Goal: Task Accomplishment & Management: Manage account settings

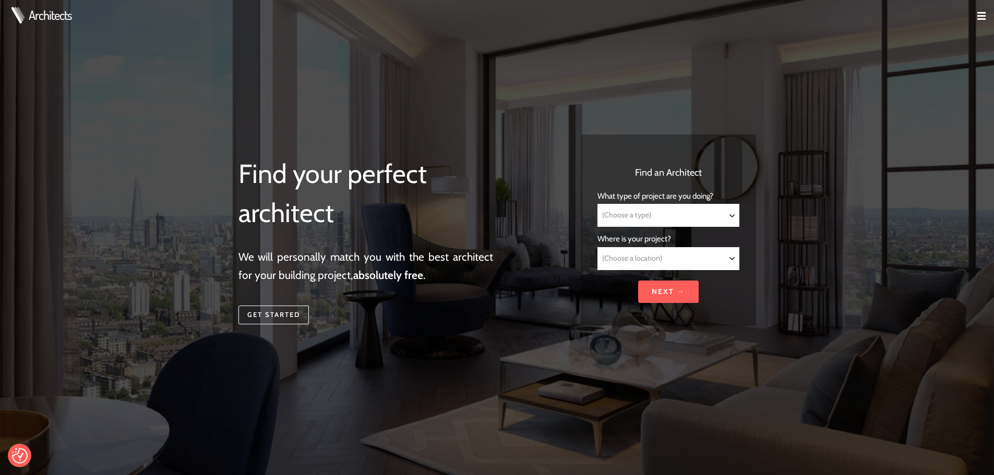
click at [983, 16] on img at bounding box center [981, 16] width 8 height 8
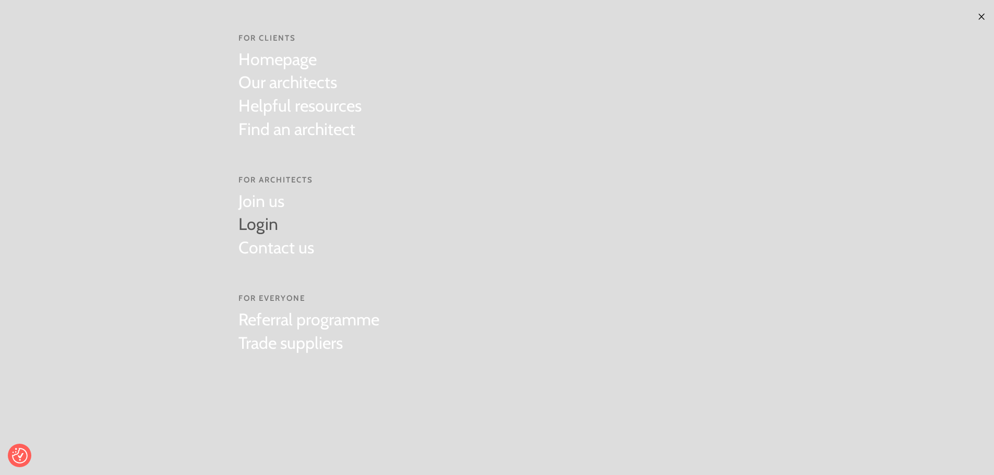
click at [262, 223] on link "Login" at bounding box center [276, 224] width 76 height 23
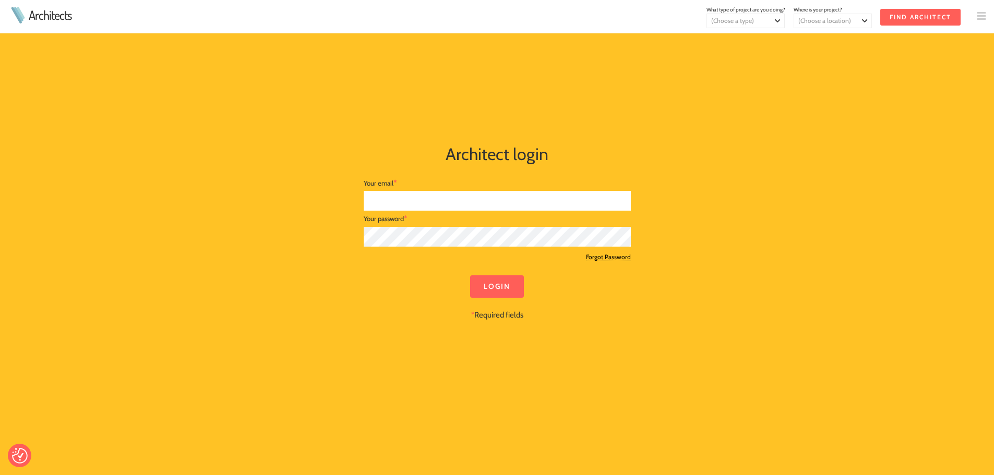
click at [445, 201] on input "text" at bounding box center [497, 201] width 267 height 20
type input "[EMAIL_ADDRESS][DOMAIN_NAME]"
click at [494, 286] on input "Login" at bounding box center [497, 286] width 54 height 22
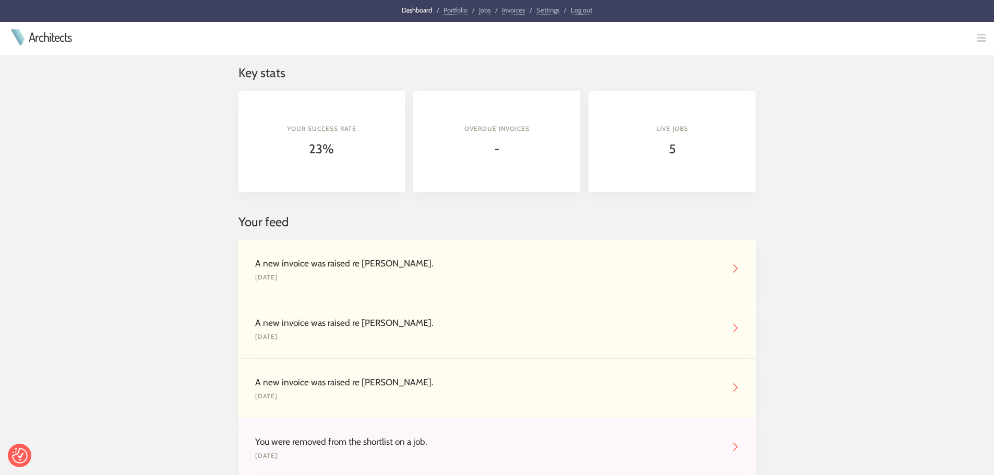
click at [529, 260] on div "A new invoice was raised re Dawn Simons." at bounding box center [488, 264] width 467 height 14
click at [733, 268] on img at bounding box center [735, 268] width 8 height 8
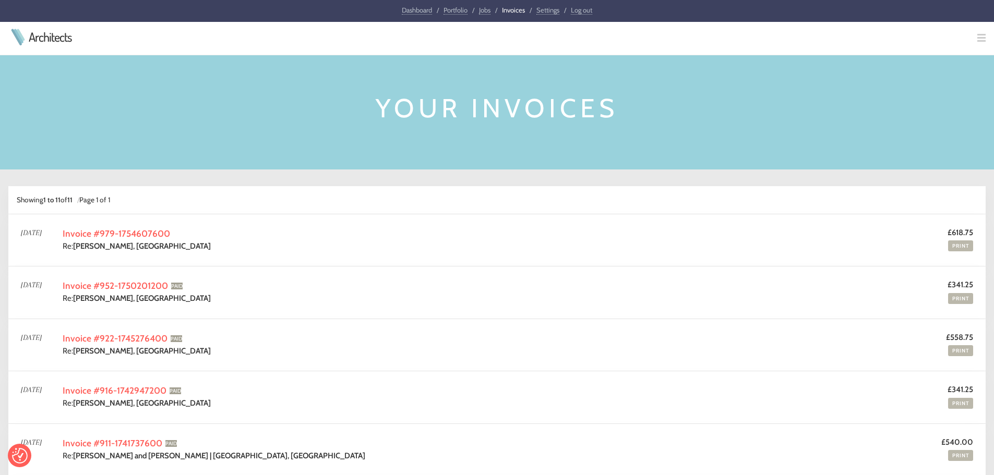
click at [41, 233] on span "8 Aug 2025" at bounding box center [31, 232] width 21 height 8
click at [113, 239] on td "Invoice #979-1754607600 Re: Dawn Simons, Warwickshire" at bounding box center [451, 240] width 776 height 27
click at [115, 235] on link "Invoice #979-1754607600" at bounding box center [116, 233] width 107 height 11
click at [963, 245] on link "Print" at bounding box center [960, 245] width 25 height 11
